Goal: Task Accomplishment & Management: Use online tool/utility

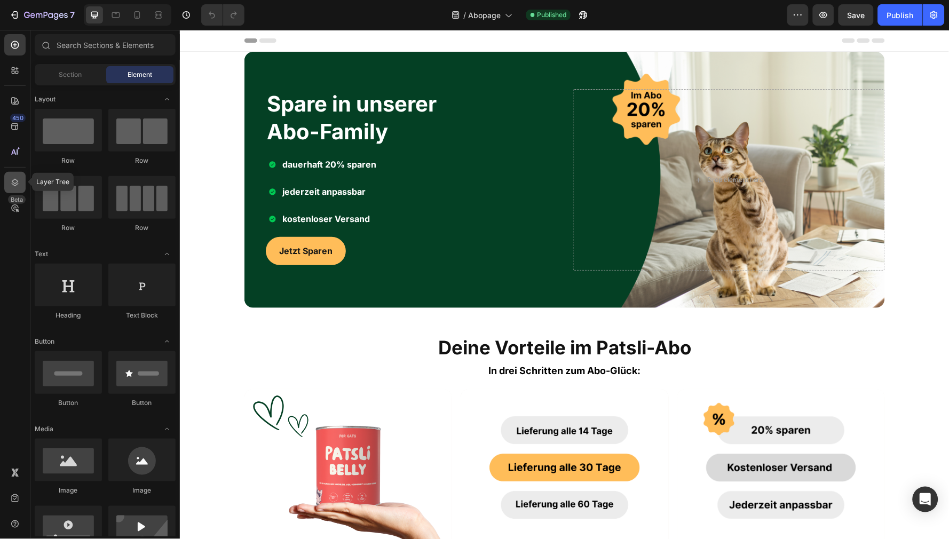
click at [15, 177] on icon at bounding box center [15, 182] width 11 height 11
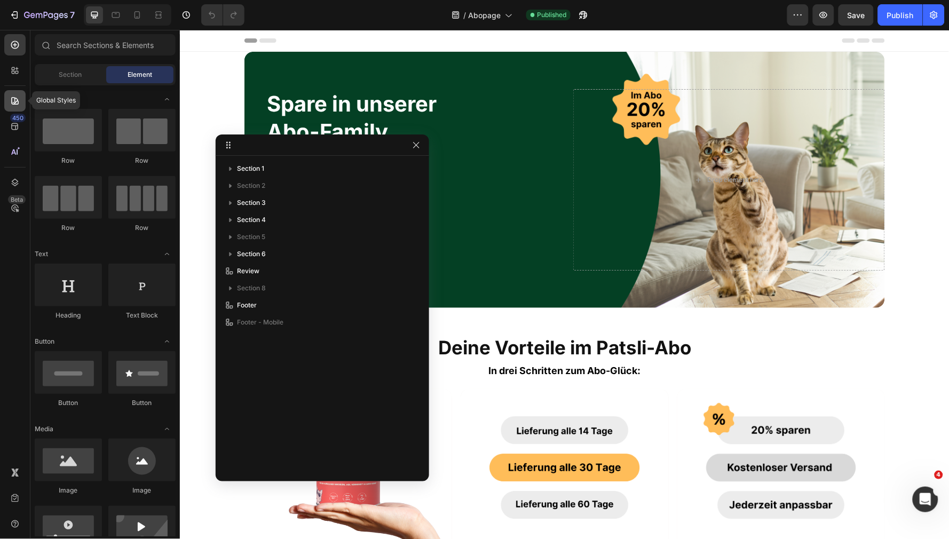
click at [16, 100] on icon at bounding box center [15, 101] width 11 height 11
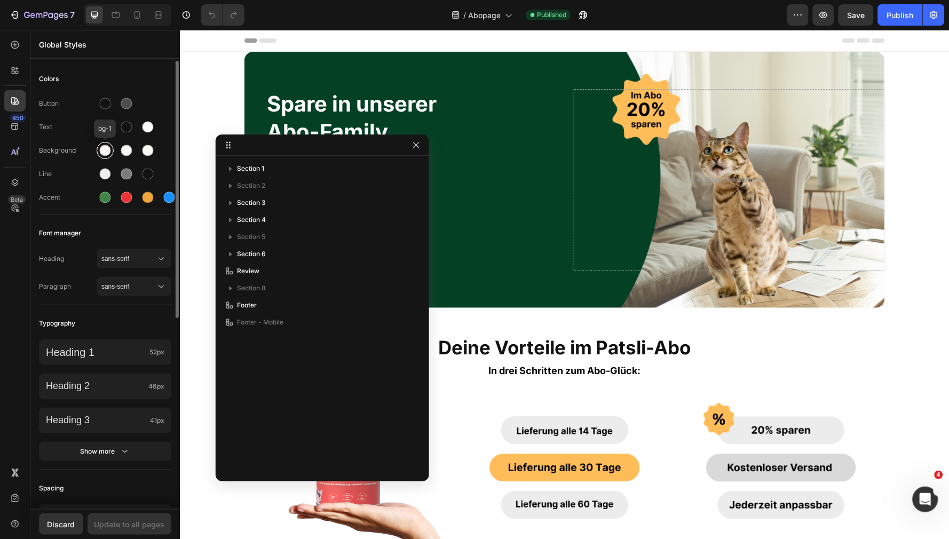
click at [102, 153] on div at bounding box center [105, 150] width 11 height 11
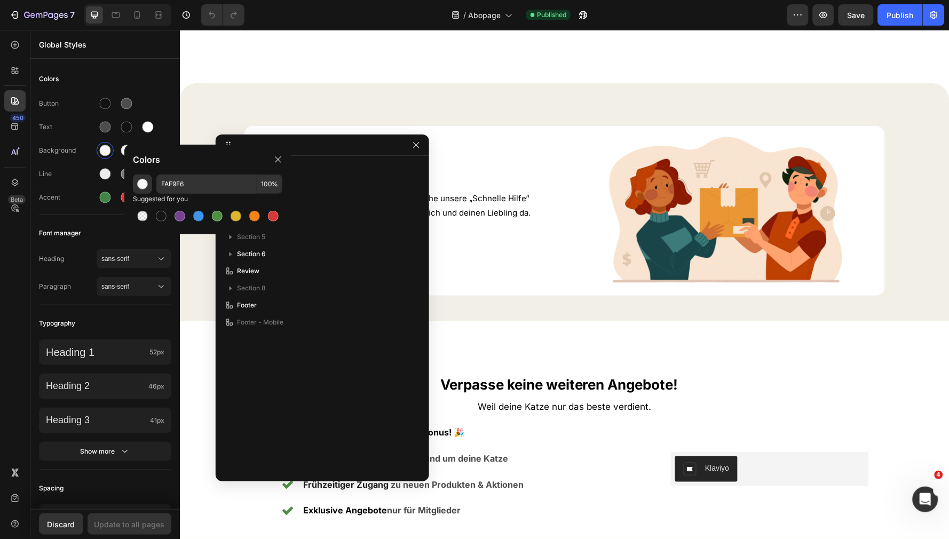
scroll to position [1091, 0]
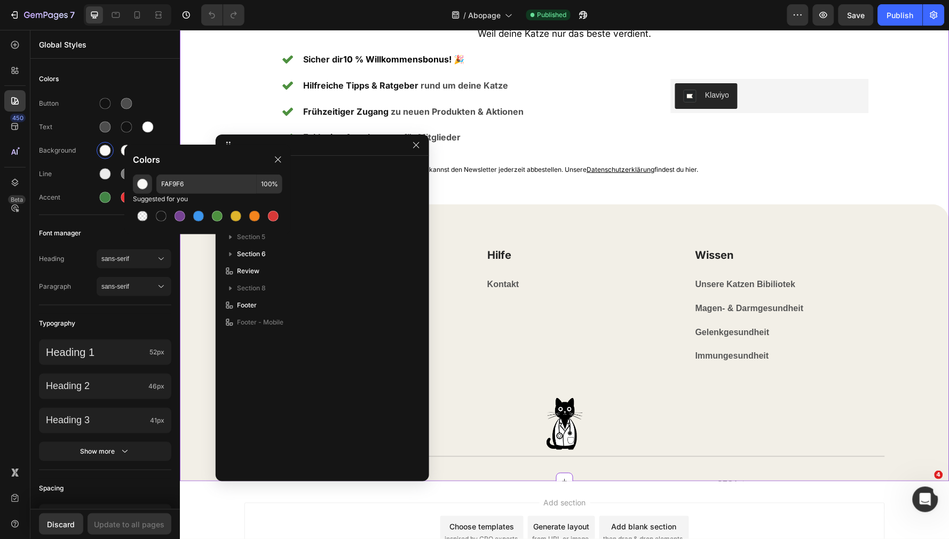
click at [634, 223] on div "PATSLI Heading Produkte Text block Über Uns Text block Mein Konto Text block In…" at bounding box center [564, 399] width 770 height 391
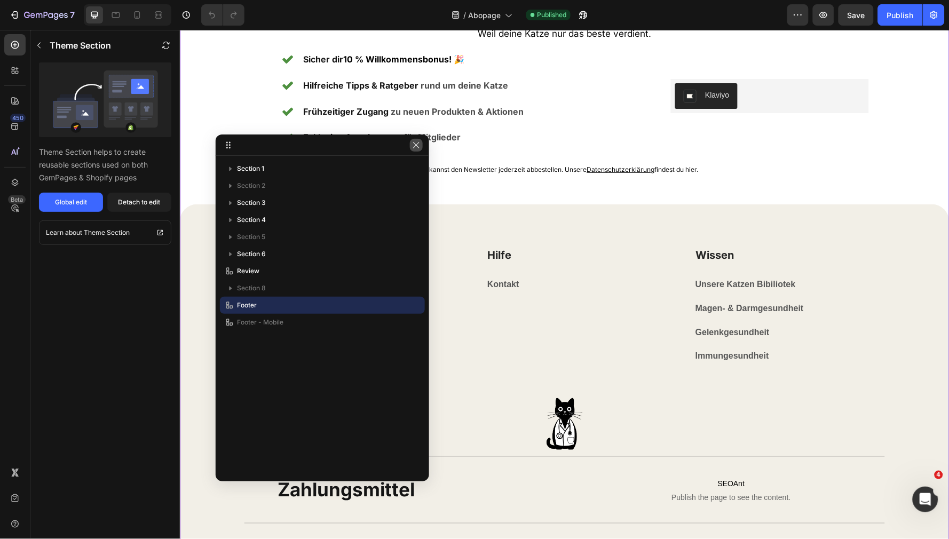
click at [418, 141] on icon "button" at bounding box center [416, 145] width 9 height 9
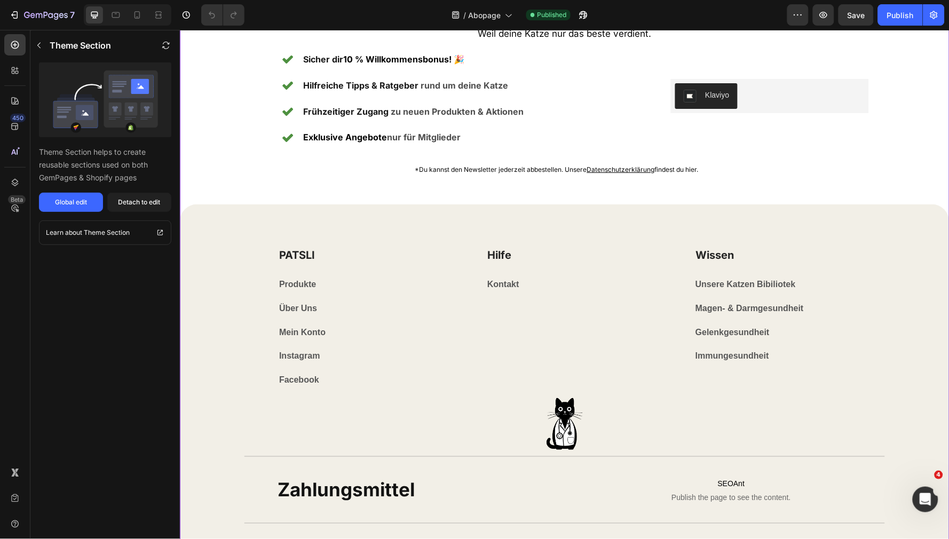
click at [430, 213] on div "PATSLI Heading Produkte Text block Über Uns Text block Mein Konto Text block In…" at bounding box center [564, 399] width 770 height 391
click at [393, 172] on p "*Du kannst den Newsletter jederzeit abbestellen. Unsere Datenschutzerklärung fi…" at bounding box center [556, 169] width 601 height 17
click at [483, 15] on span "Abopage" at bounding box center [484, 15] width 33 height 11
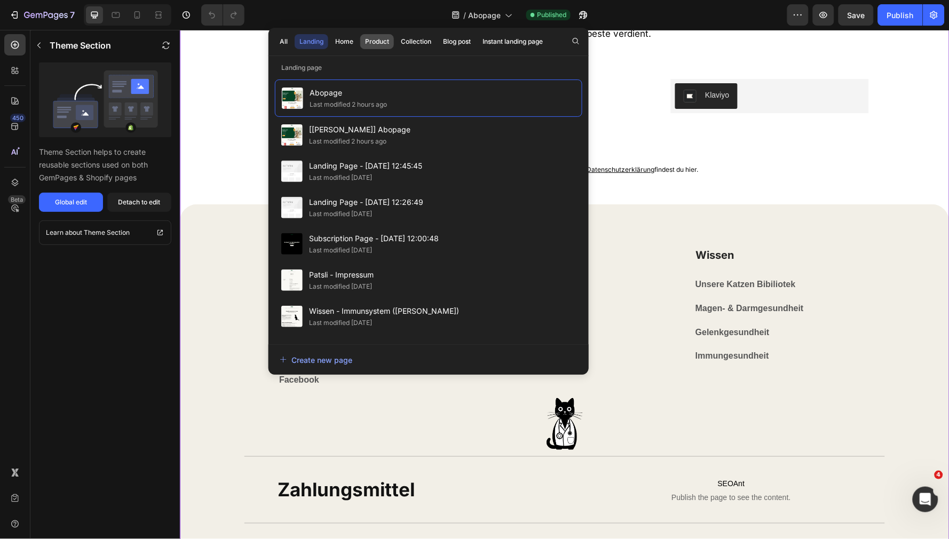
click at [377, 45] on div "Product" at bounding box center [377, 42] width 24 height 10
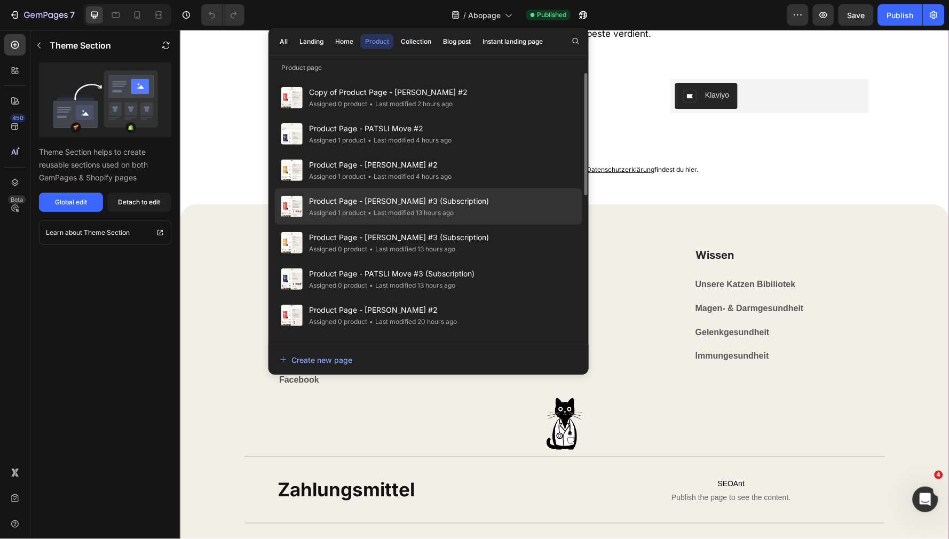
click at [481, 207] on div "Product Page - [PERSON_NAME] #3 (Subscription) Assigned 1 product • Last modifi…" at bounding box center [428, 206] width 307 height 36
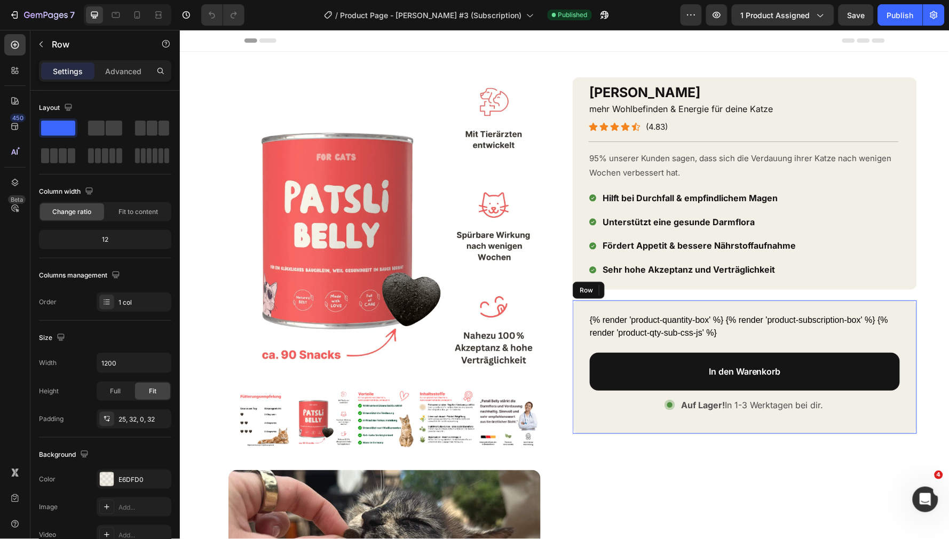
click at [582, 308] on div "{% render 'product-quantity-box' %} {% render 'product-subscription-box' %} {% …" at bounding box center [744, 366] width 344 height 133
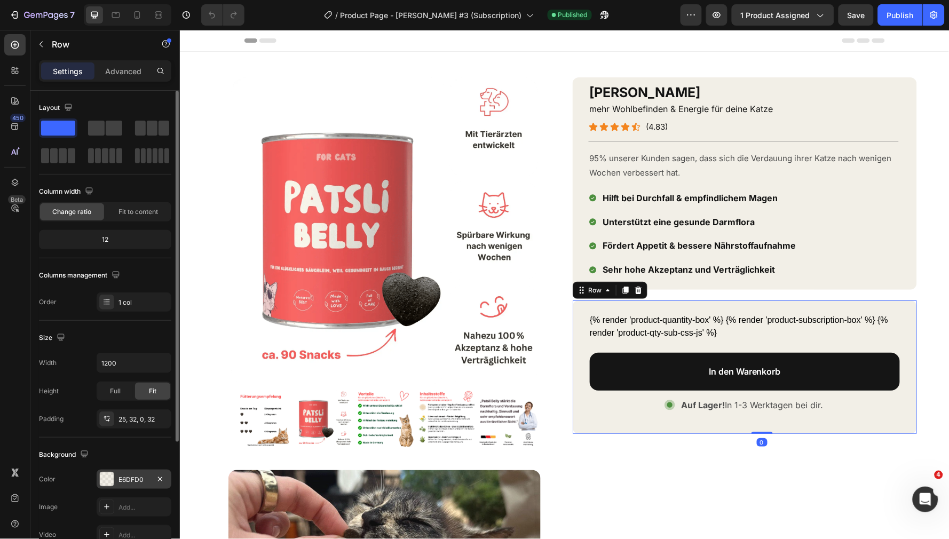
click at [129, 476] on div "E6DFD0" at bounding box center [133, 480] width 31 height 10
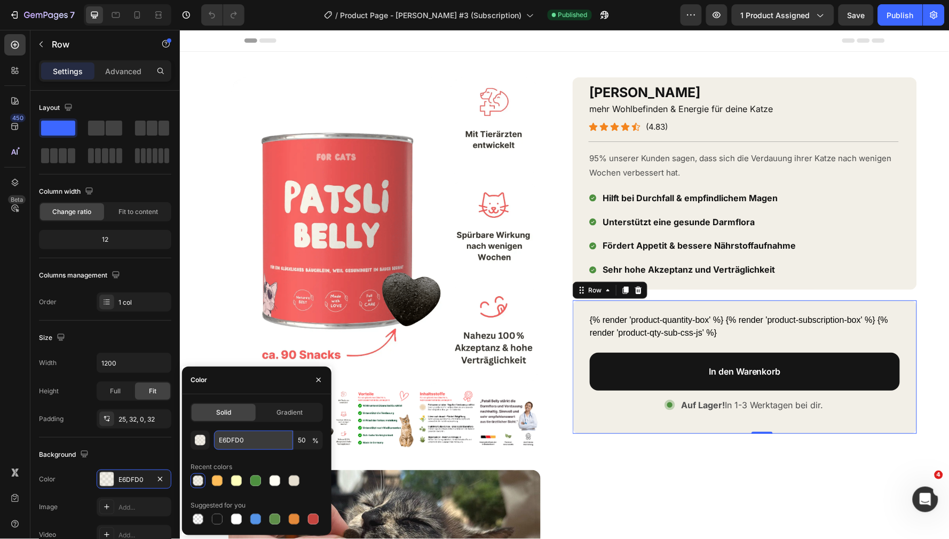
click at [254, 436] on input "E6DFD0" at bounding box center [253, 440] width 79 height 19
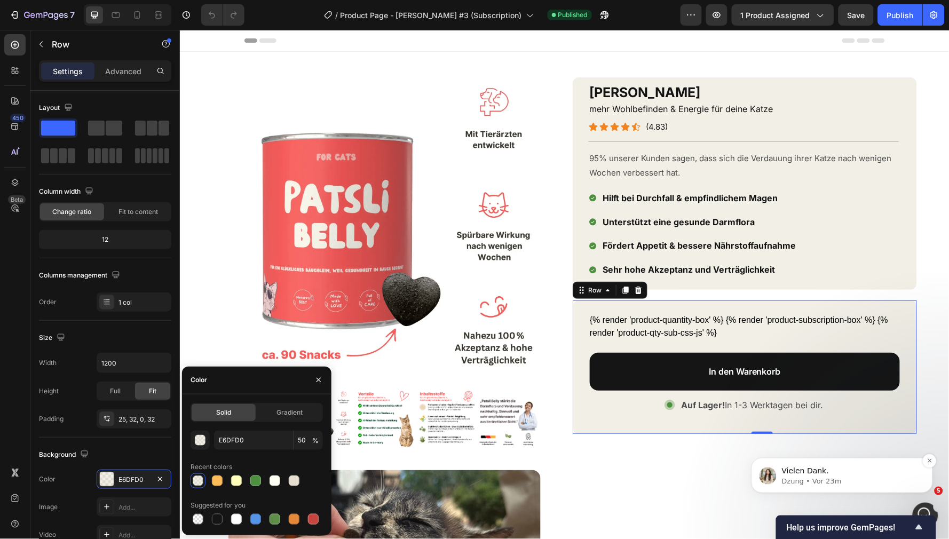
click at [798, 481] on p "Dzung • Vor 23m" at bounding box center [850, 481] width 138 height 10
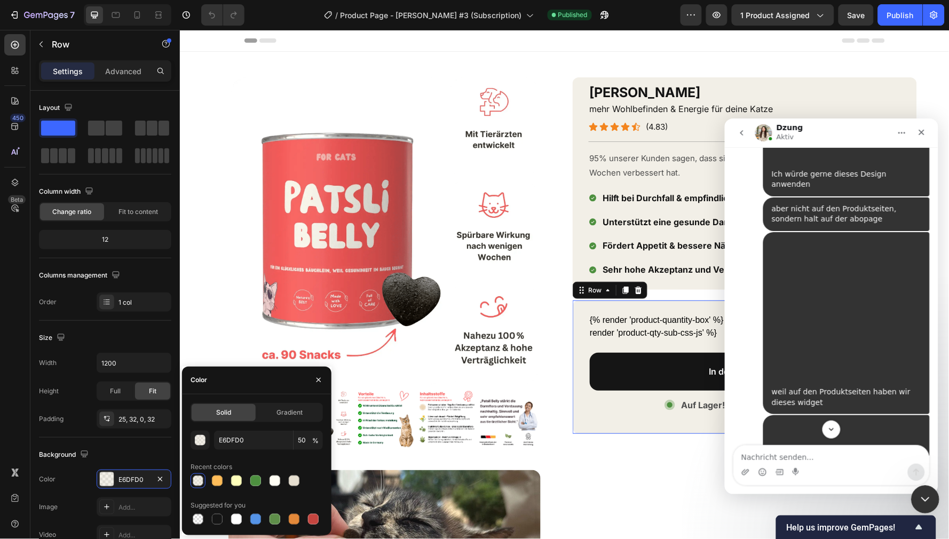
scroll to position [5096, 0]
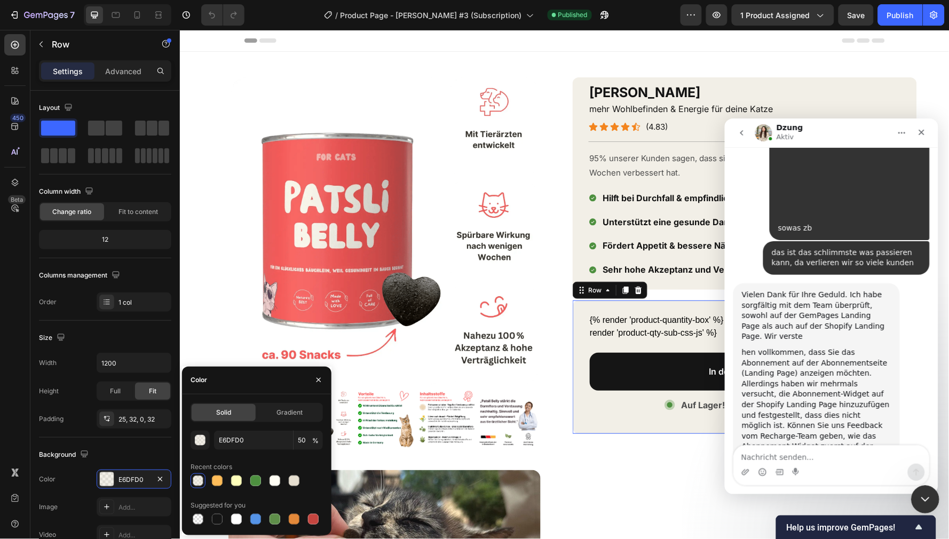
click at [917, 497] on icon "Intercom-Nachrichtendienst schließen" at bounding box center [923, 498] width 13 height 13
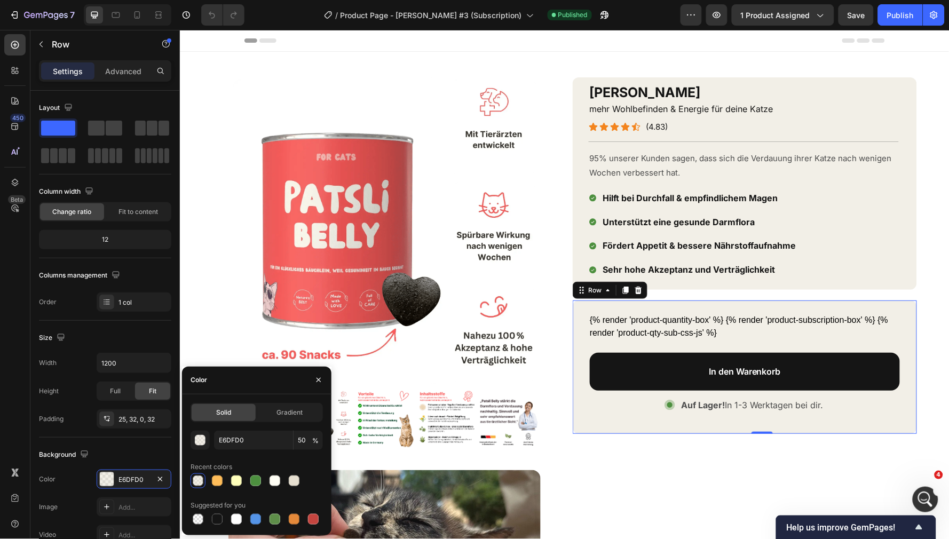
scroll to position [2, 9]
